Goal: Find contact information: Find contact information

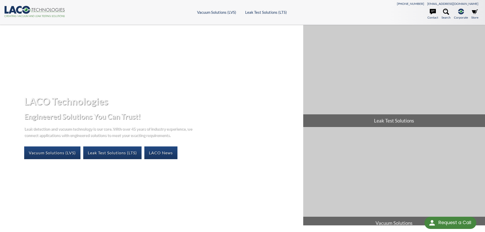
select select "Language Translate Widget"
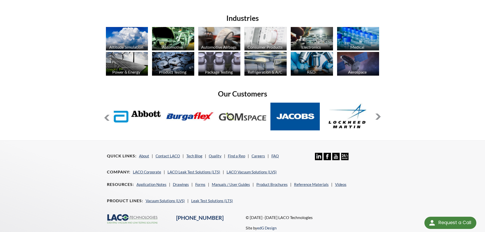
scroll to position [407, 0]
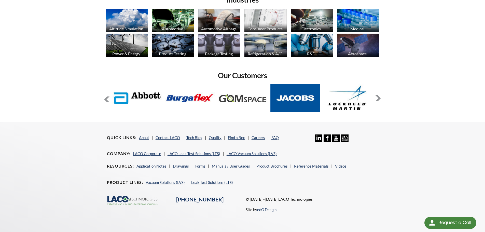
click at [379, 98] on button at bounding box center [378, 98] width 6 height 6
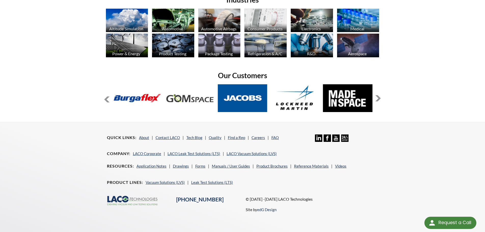
click at [379, 98] on button at bounding box center [378, 98] width 6 height 6
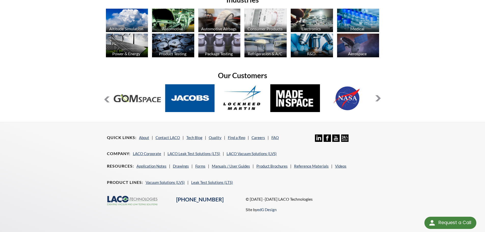
click at [379, 98] on button at bounding box center [378, 98] width 6 height 6
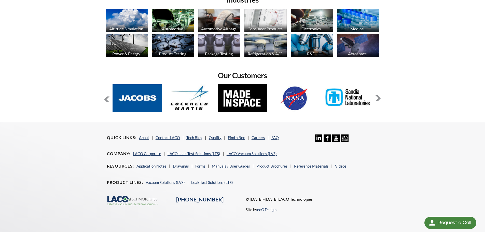
click at [379, 98] on button at bounding box center [378, 98] width 6 height 6
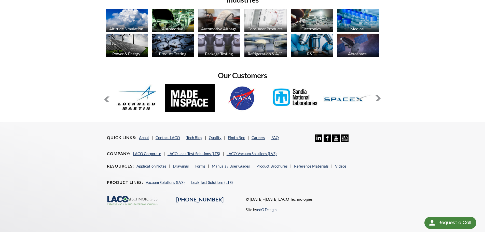
click at [379, 98] on button at bounding box center [378, 98] width 6 height 6
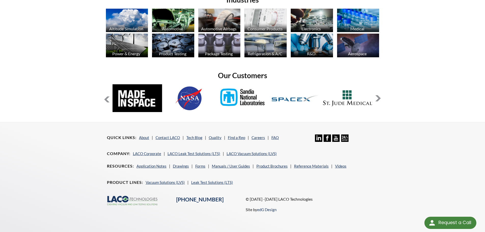
click at [379, 98] on button at bounding box center [378, 98] width 6 height 6
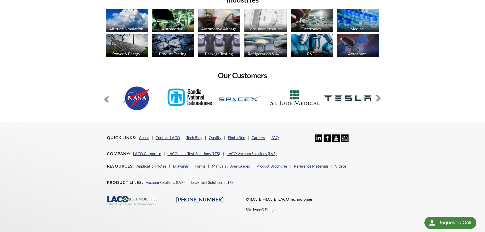
click at [379, 98] on button at bounding box center [378, 98] width 6 height 6
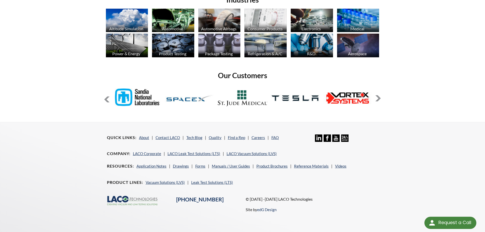
click at [379, 98] on button at bounding box center [378, 98] width 6 height 6
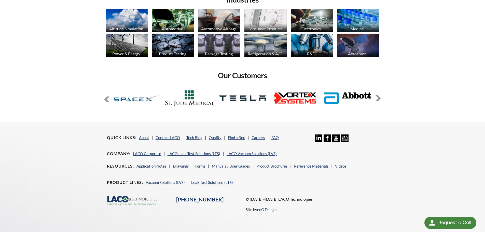
click at [379, 98] on button at bounding box center [378, 98] width 6 height 6
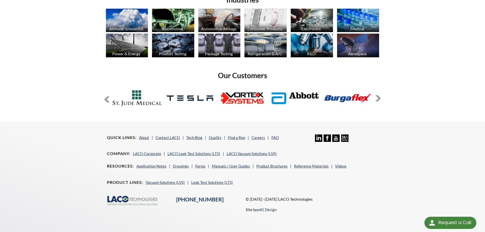
click at [379, 98] on button at bounding box center [378, 98] width 6 height 6
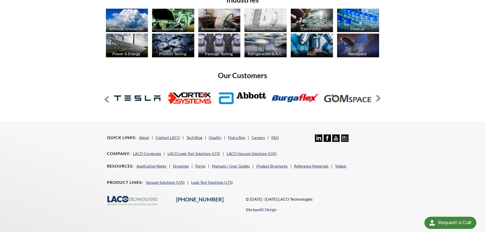
click at [379, 98] on button at bounding box center [378, 98] width 6 height 6
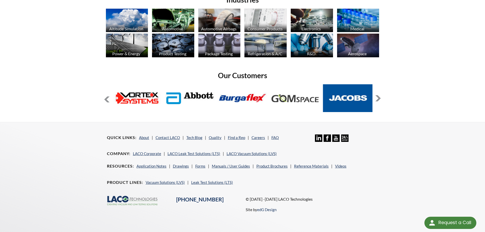
click at [379, 98] on button at bounding box center [378, 98] width 6 height 6
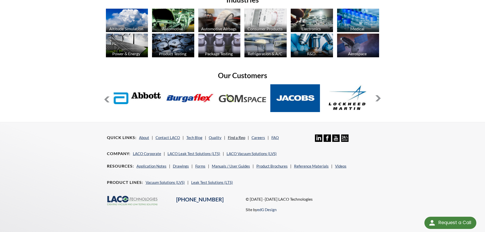
click at [236, 137] on link "Find a Rep" at bounding box center [236, 137] width 17 height 5
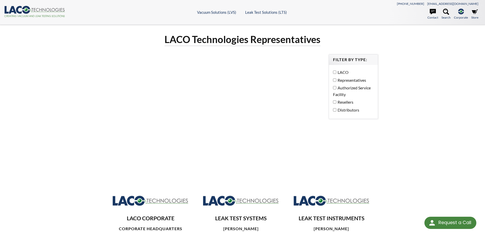
select select "Language Translate Widget"
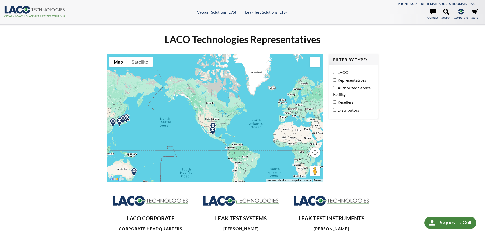
click at [212, 131] on img at bounding box center [212, 131] width 9 height 9
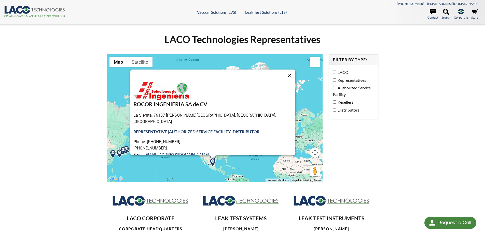
click at [283, 73] on button "Close" at bounding box center [289, 76] width 12 height 12
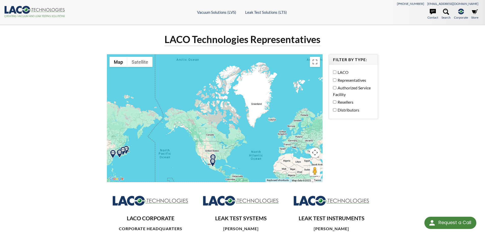
click at [214, 156] on img at bounding box center [213, 158] width 9 height 9
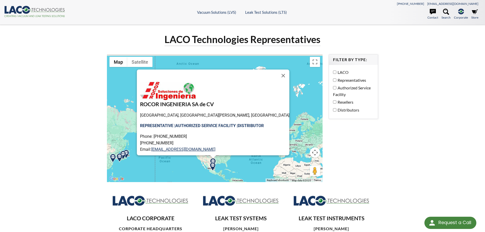
click at [277, 74] on button "Close" at bounding box center [283, 76] width 12 height 12
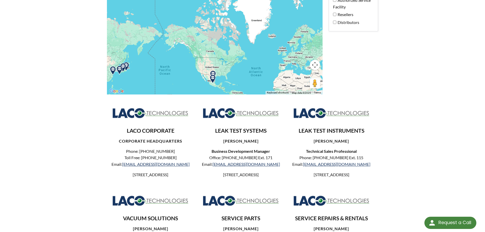
scroll to position [25, 0]
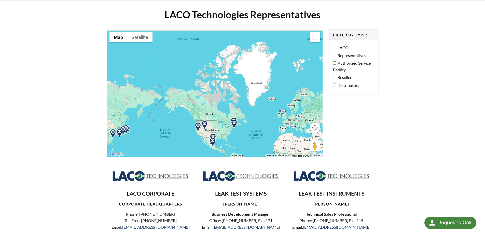
click at [204, 123] on img at bounding box center [204, 124] width 9 height 9
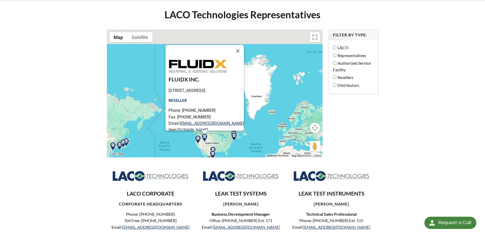
click at [197, 139] on img at bounding box center [198, 139] width 9 height 9
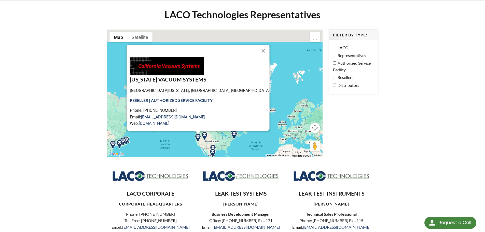
click at [234, 134] on img at bounding box center [234, 135] width 9 height 9
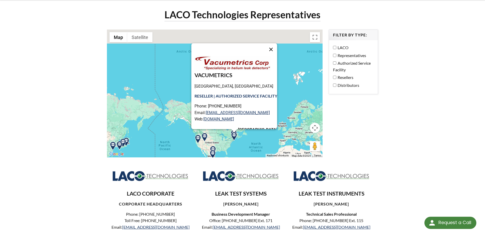
click at [275, 48] on button "Close" at bounding box center [271, 49] width 12 height 12
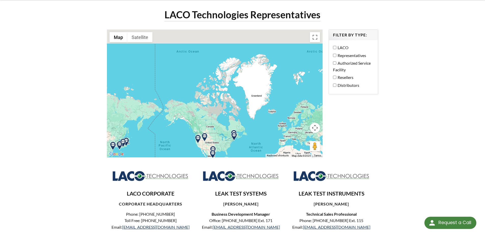
click at [234, 132] on img at bounding box center [234, 136] width 9 height 9
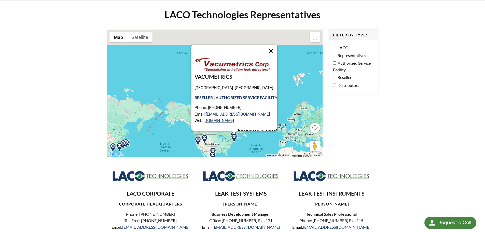
click at [273, 52] on button "Close" at bounding box center [271, 51] width 12 height 12
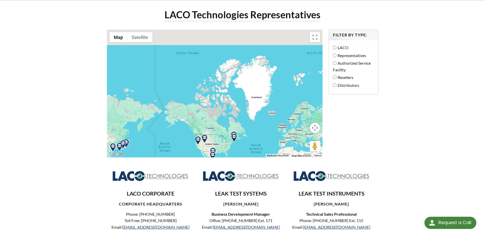
click at [235, 138] on img at bounding box center [234, 137] width 9 height 9
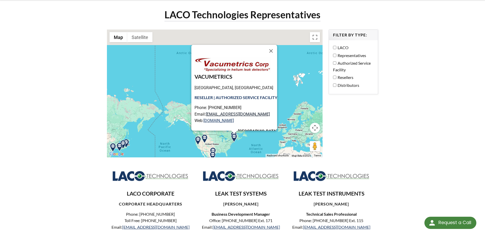
click at [238, 114] on link "psaccone@vacumetrics.com" at bounding box center [238, 114] width 64 height 5
click at [273, 49] on button "Close" at bounding box center [271, 51] width 12 height 12
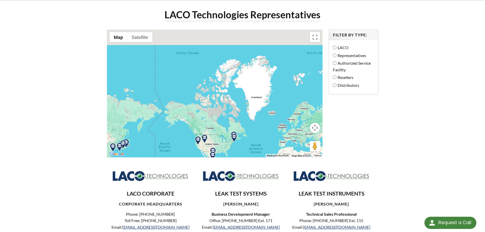
click at [205, 138] on img at bounding box center [204, 138] width 9 height 9
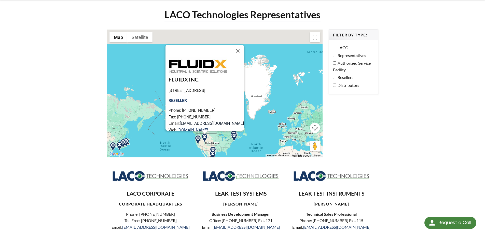
click at [199, 124] on link "info@fluidxinc.com" at bounding box center [212, 123] width 64 height 5
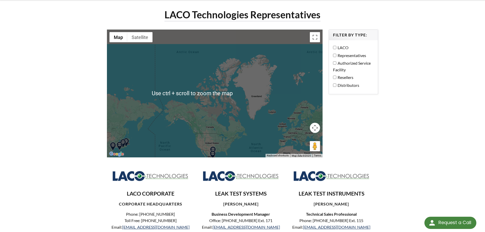
scroll to position [50, 0]
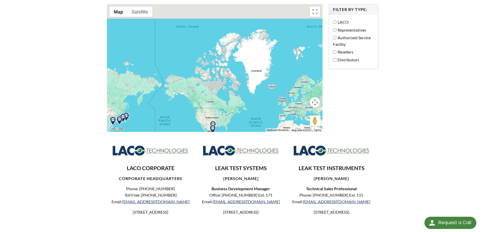
click at [213, 123] on img at bounding box center [213, 125] width 9 height 9
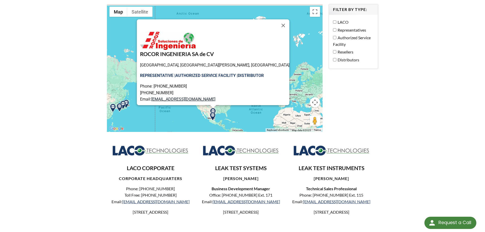
click at [206, 98] on link "rlazaro@rocoringenieria.mx" at bounding box center [183, 99] width 64 height 5
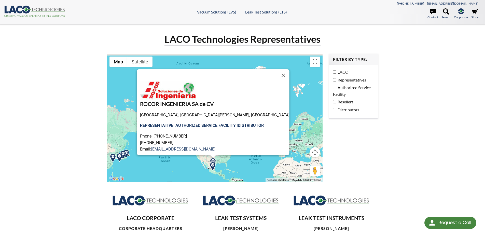
scroll to position [0, 0]
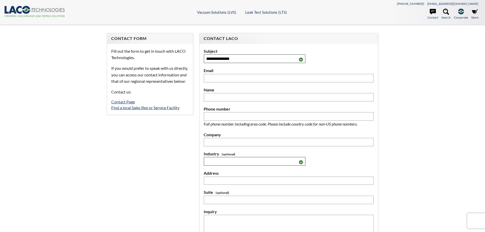
select select "Language Translate Widget"
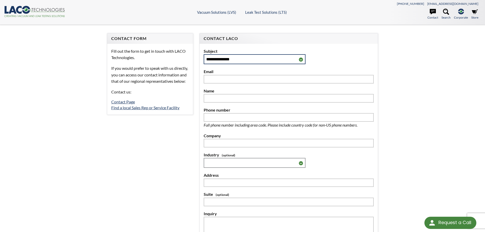
click at [241, 61] on select "**********" at bounding box center [255, 59] width 102 height 10
drag, startPoint x: 433, startPoint y: 127, endPoint x: 311, endPoint y: 143, distance: 122.8
click at [432, 127] on div "**********" at bounding box center [242, 160] width 485 height 271
